Goal: Information Seeking & Learning: Learn about a topic

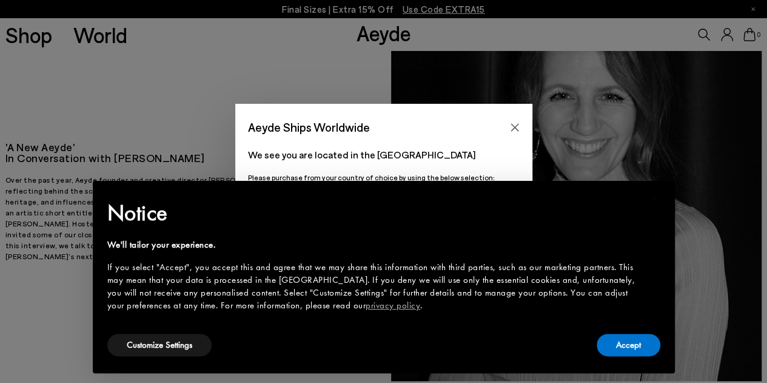
scroll to position [24, 0]
click at [625, 343] on button "Accept" at bounding box center [629, 345] width 64 height 22
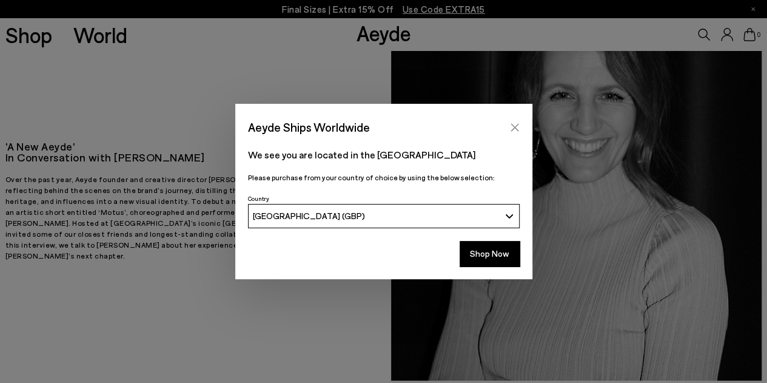
click at [519, 129] on icon "Close" at bounding box center [515, 128] width 10 height 10
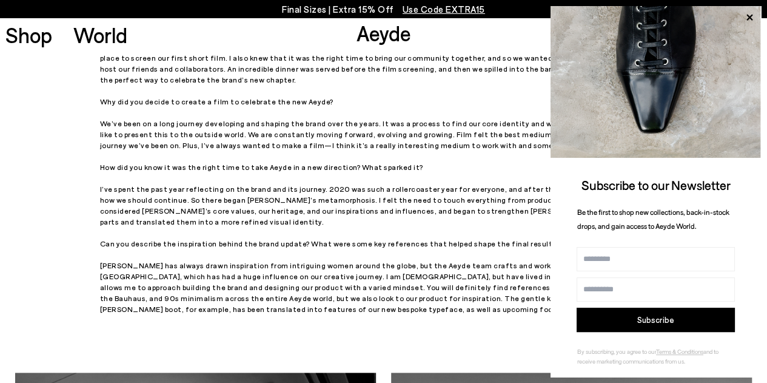
scroll to position [455, 0]
click at [751, 15] on icon at bounding box center [750, 18] width 16 height 16
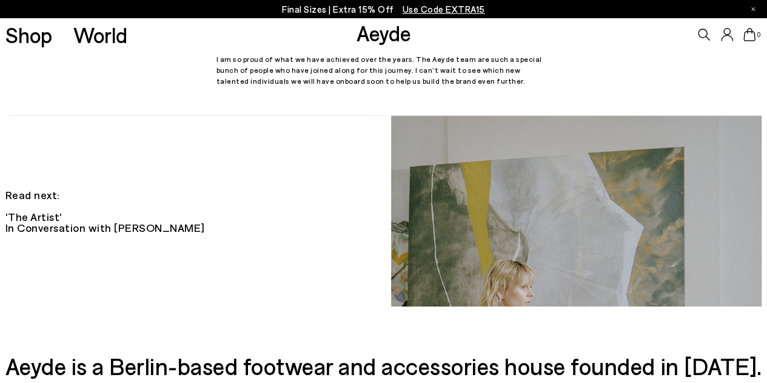
scroll to position [1956, 0]
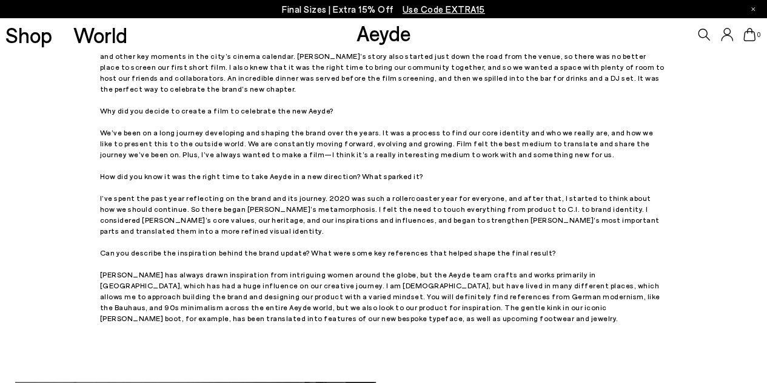
scroll to position [446, 0]
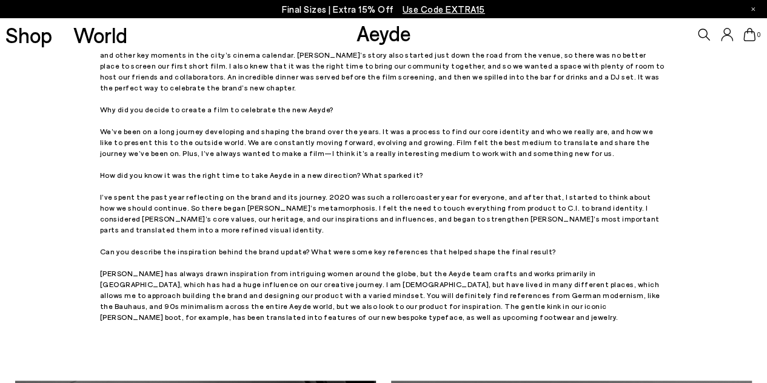
click at [230, 187] on div "On March 17th, you hosted the premiere of Aeyde’s first short film ‘Motus’ at K…" at bounding box center [383, 169] width 567 height 306
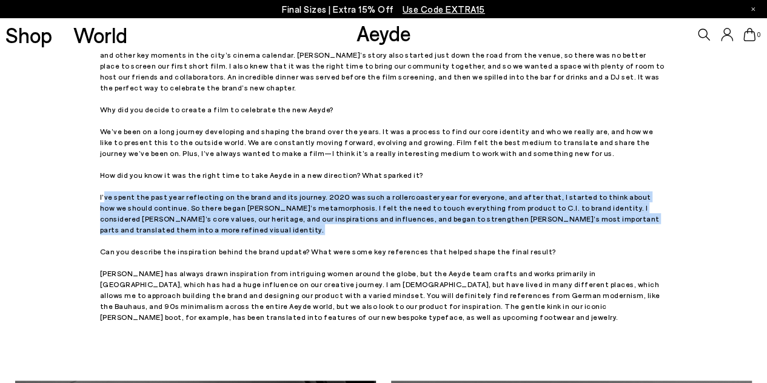
click at [230, 187] on div "On March 17th, you hosted the premiere of Aeyde’s first short film ‘Motus’ at K…" at bounding box center [383, 169] width 567 height 306
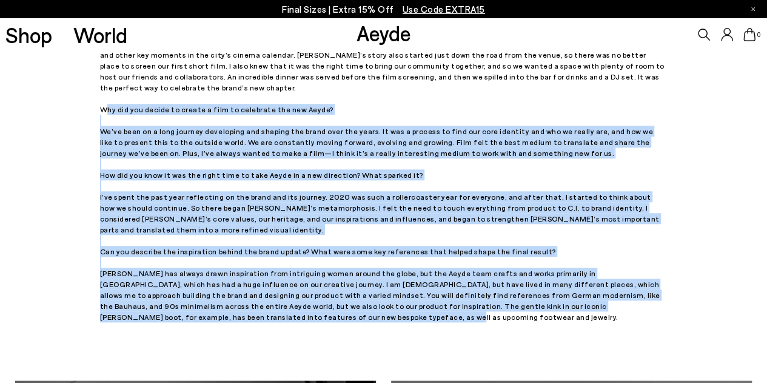
drag, startPoint x: 136, startPoint y: 296, endPoint x: 97, endPoint y: 98, distance: 201.5
click at [97, 98] on div "On March 17th, you hosted the premiere of Aeyde’s first short film ‘Motus’ at K…" at bounding box center [383, 169] width 767 height 364
copy div "Why did you decide to create a film to celebrate the new Aeyde? We’ve been on a…"
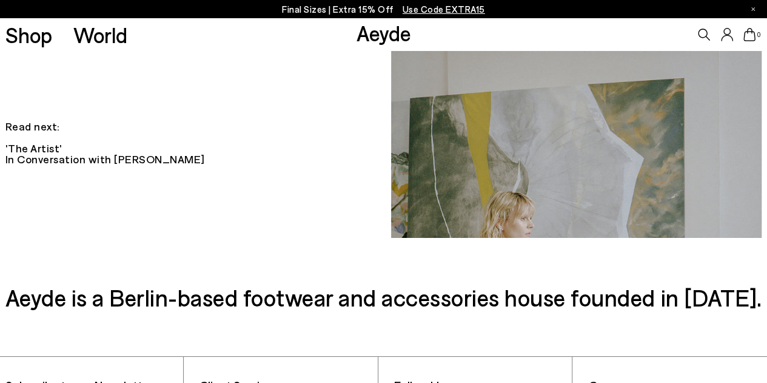
scroll to position [1956, 0]
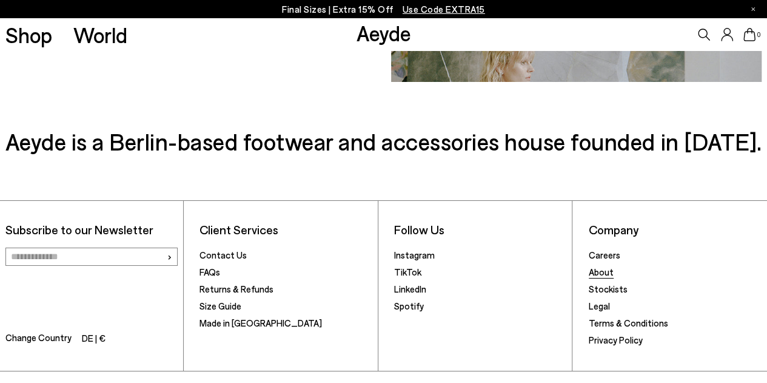
click at [599, 266] on link "About" at bounding box center [601, 271] width 25 height 11
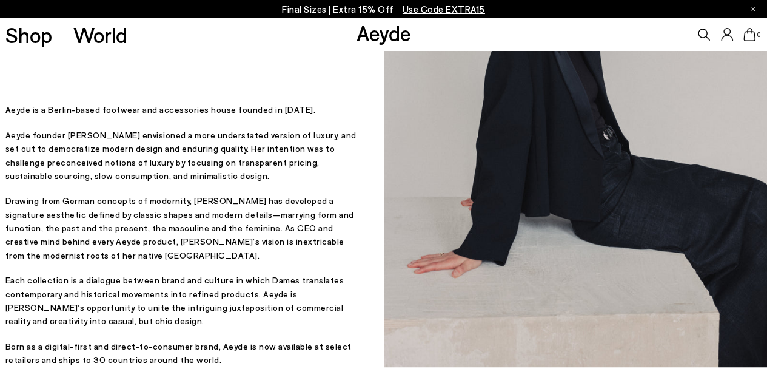
scroll to position [187, 0]
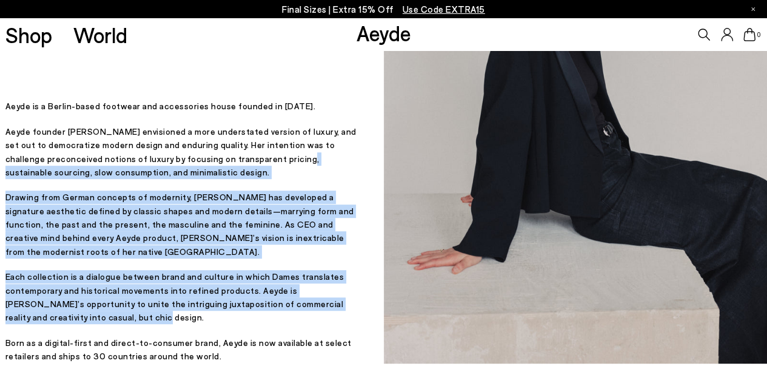
drag, startPoint x: 262, startPoint y: 178, endPoint x: 284, endPoint y: 328, distance: 152.1
click at [284, 328] on div "Aeyde is a Berlin-based footwear and accessories house founded in 2015. Aeyde f…" at bounding box center [182, 230] width 354 height 263
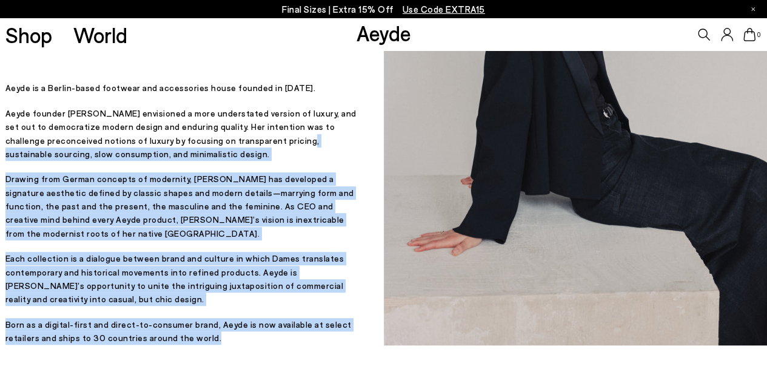
drag, startPoint x: 220, startPoint y: 344, endPoint x: 269, endPoint y: 146, distance: 204.3
click at [269, 146] on div "Aeyde is a Berlin-based footwear and accessories house founded in 2015. Aeyde f…" at bounding box center [182, 212] width 354 height 263
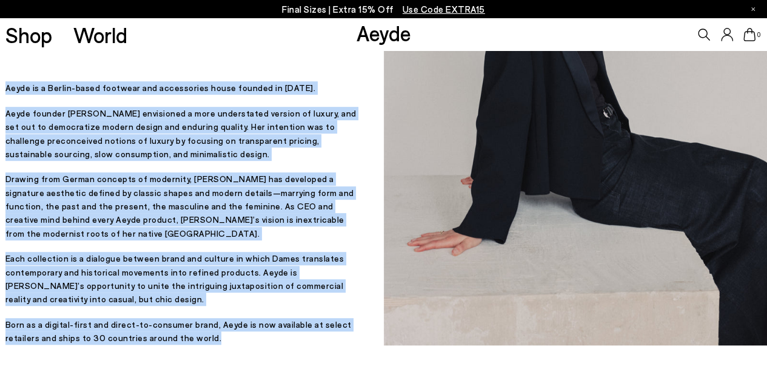
drag, startPoint x: 7, startPoint y: 107, endPoint x: 219, endPoint y: 338, distance: 313.8
click at [219, 338] on div "Aeyde is a Berlin-based footwear and accessories house founded in 2015. Aeyde f…" at bounding box center [182, 212] width 354 height 263
copy div "Aeyde is a Berlin-based footwear and accessories house founded in 2015. Aeyde f…"
